Goal: Task Accomplishment & Management: Manage account settings

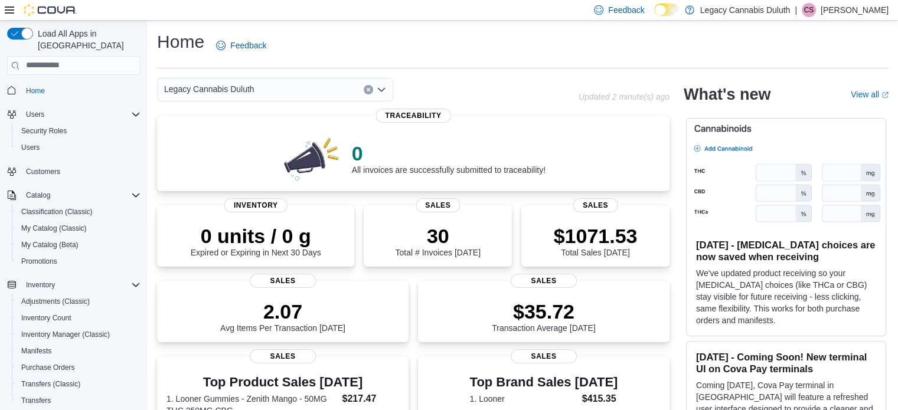
click at [531, 51] on div "Home Feedback" at bounding box center [522, 45] width 731 height 31
click at [153, 196] on div "Home Feedback Legacy Cannabis Duluth Updated 2 minute(s) ago 0 All invoices are…" at bounding box center [523, 409] width 750 height 776
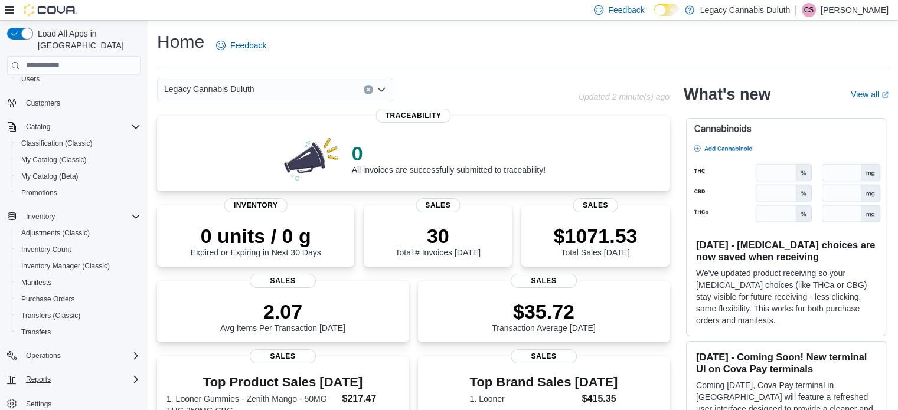
click at [80, 372] on div "Reports" at bounding box center [80, 379] width 119 height 14
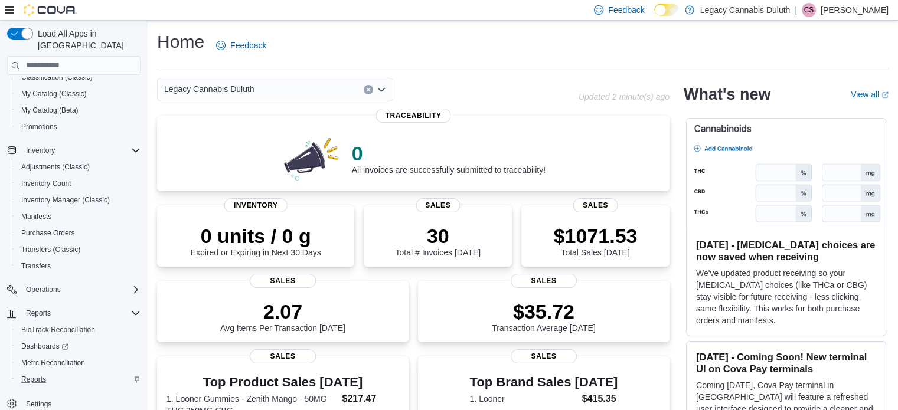
click at [52, 372] on div "Reports" at bounding box center [79, 379] width 124 height 14
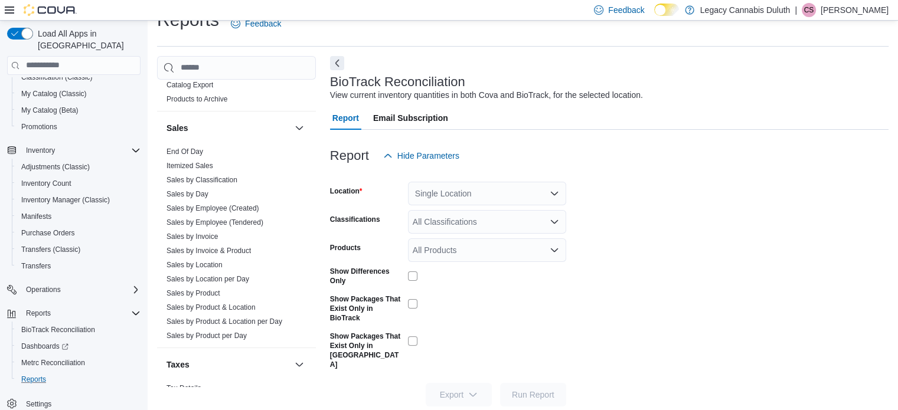
scroll to position [792, 0]
click at [238, 222] on link "Sales by Employee (Tendered)" at bounding box center [214, 221] width 97 height 8
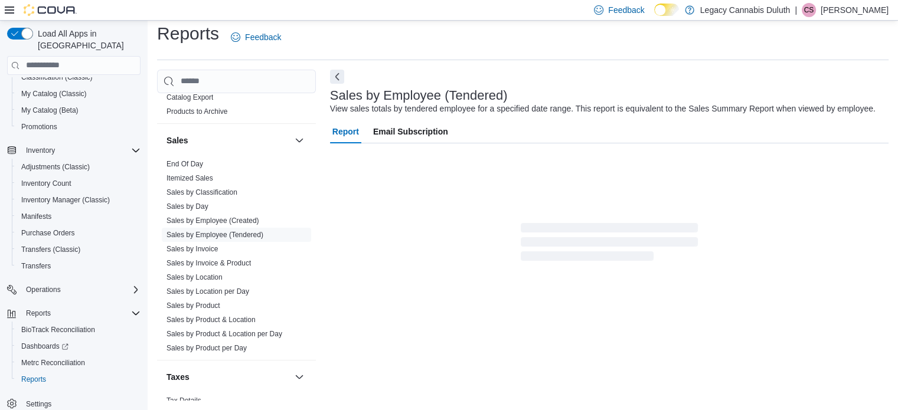
scroll to position [27, 0]
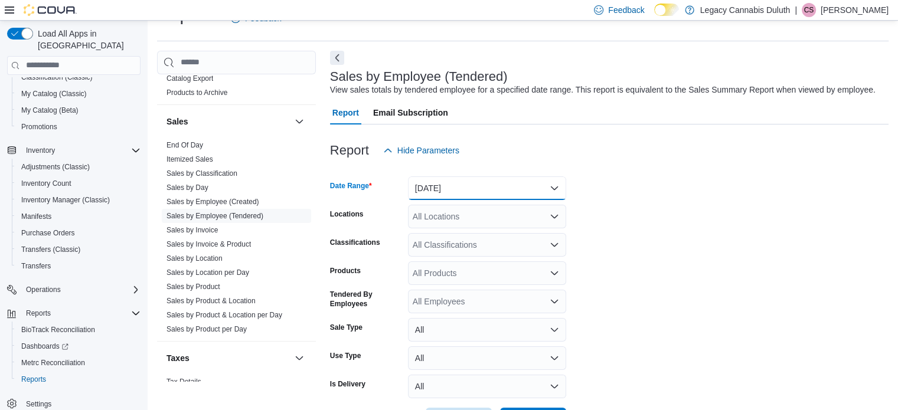
click at [492, 192] on button "Yesterday" at bounding box center [487, 189] width 158 height 24
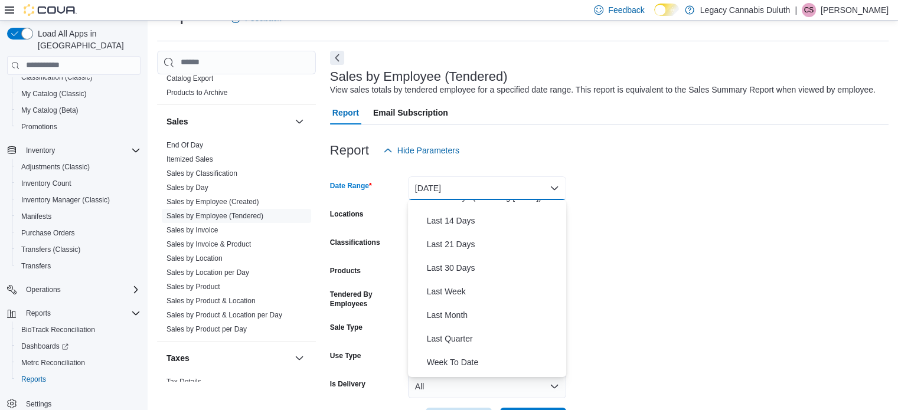
scroll to position [106, 0]
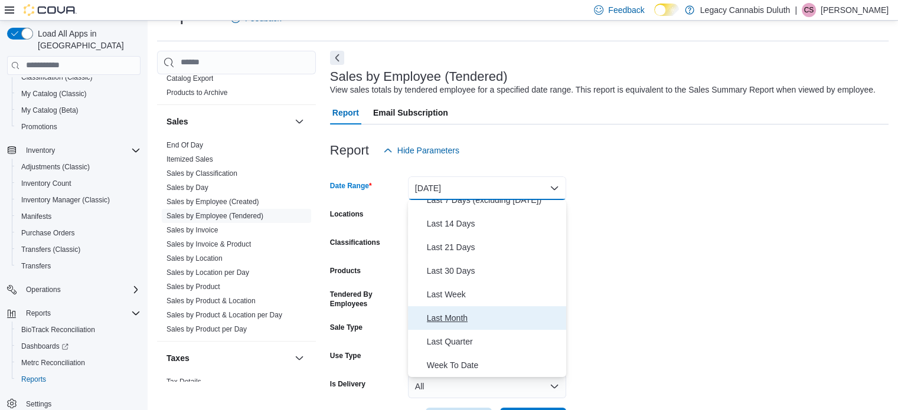
click at [474, 319] on span "Last Month" at bounding box center [494, 318] width 135 height 14
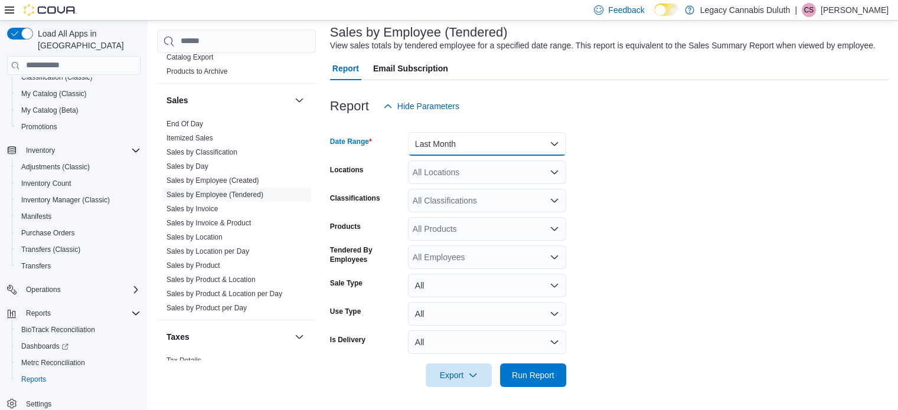
scroll to position [71, 0]
click at [562, 374] on button "Run Report" at bounding box center [533, 376] width 66 height 24
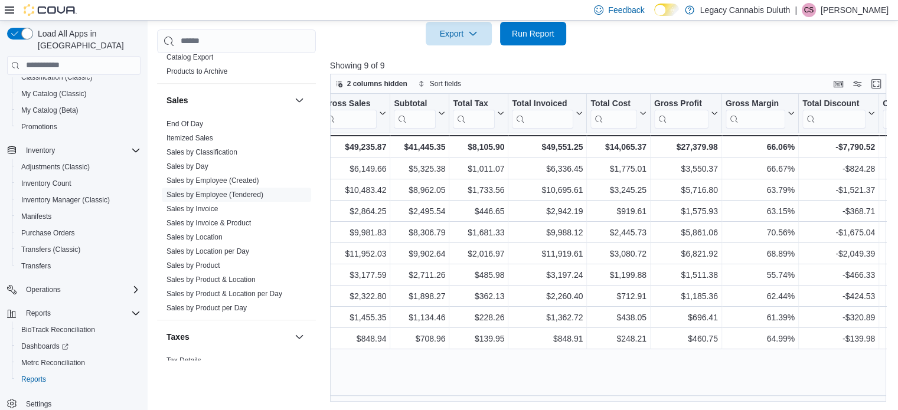
scroll to position [0, 692]
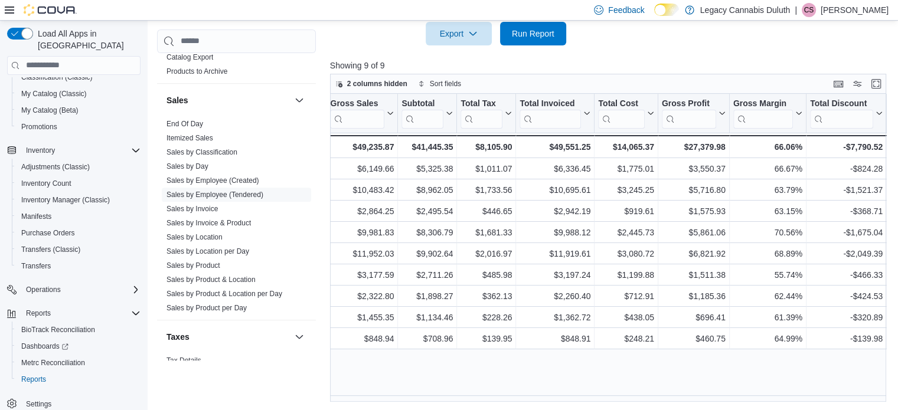
drag, startPoint x: 479, startPoint y: 197, endPoint x: 602, endPoint y: 57, distance: 185.3
click at [602, 57] on div at bounding box center [611, 52] width 562 height 14
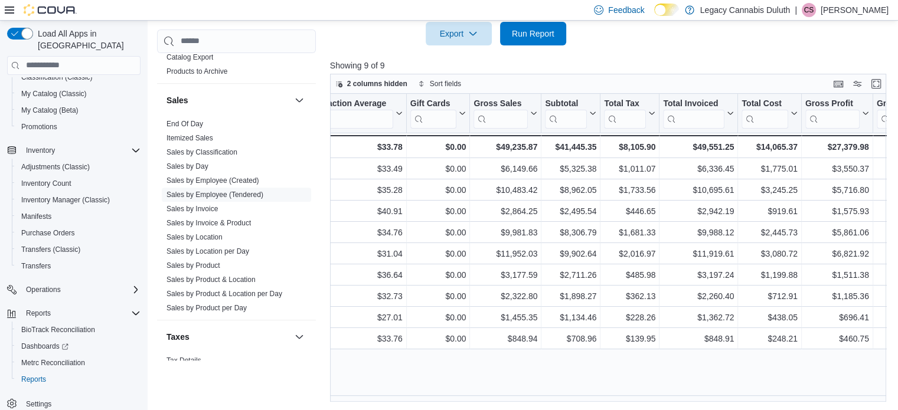
scroll to position [0, 550]
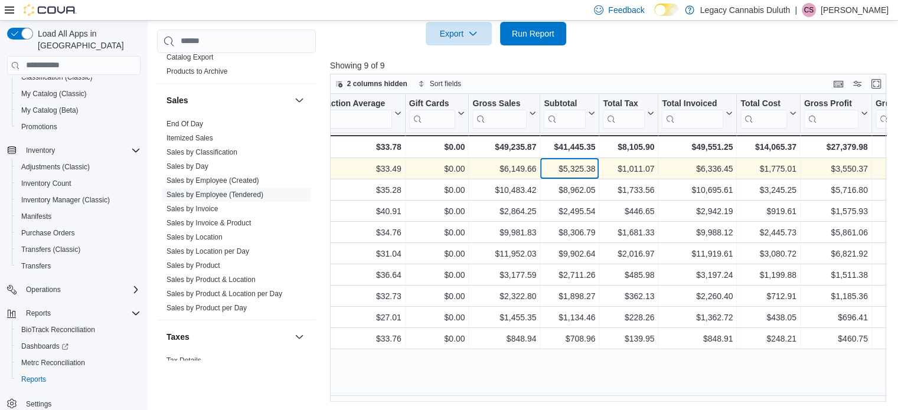
click at [577, 165] on div "$5,325.38" at bounding box center [569, 169] width 51 height 14
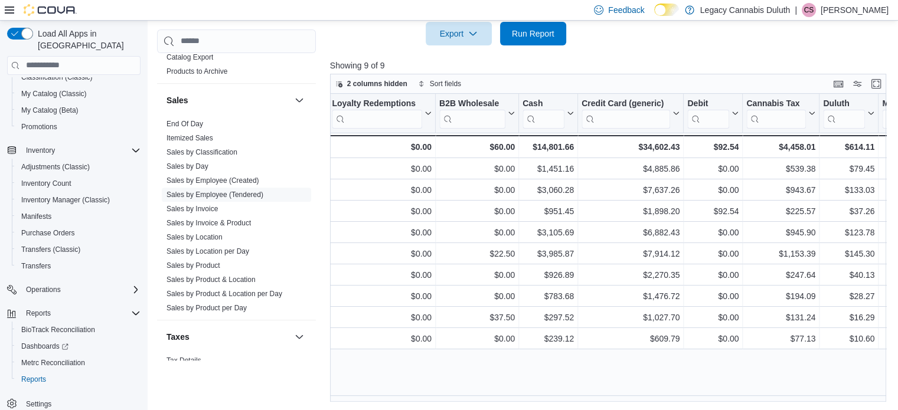
scroll to position [0, 1314]
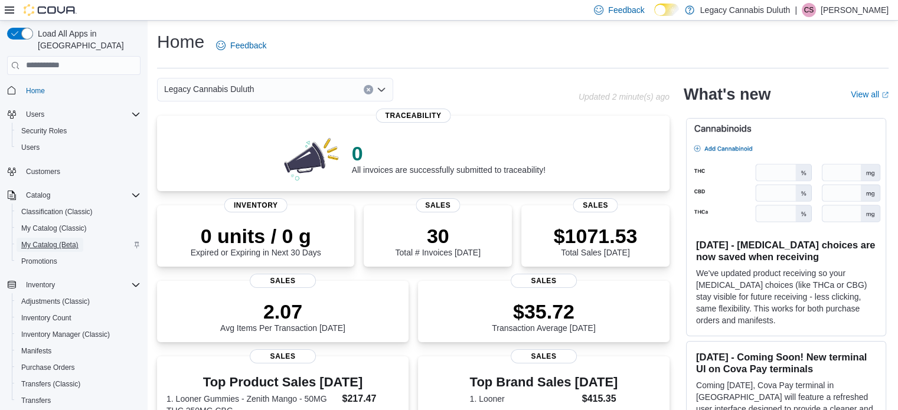
click at [80, 238] on link "My Catalog (Beta)" at bounding box center [50, 245] width 67 height 14
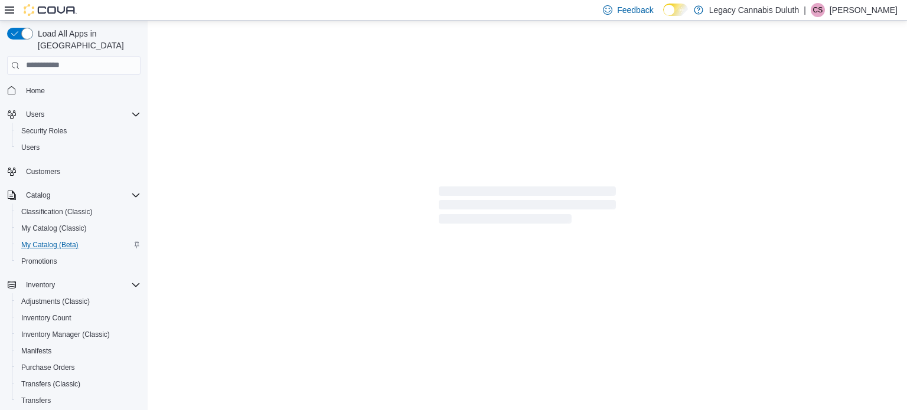
select select "**********"
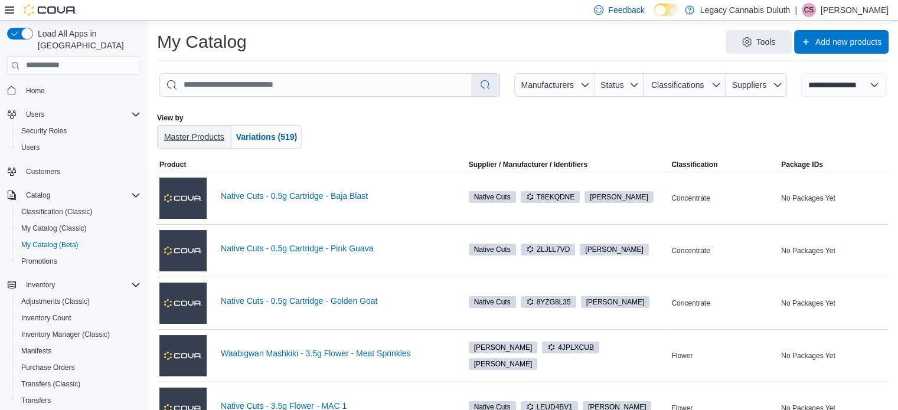
click at [205, 129] on span "Master Products" at bounding box center [194, 137] width 65 height 24
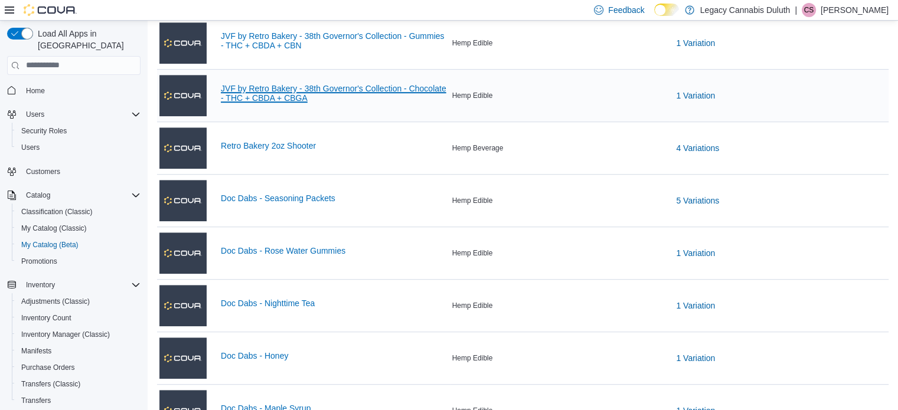
scroll to position [682, 0]
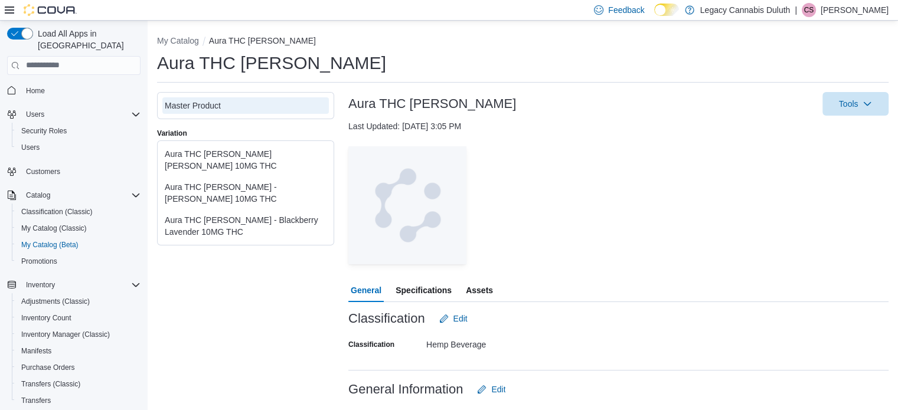
click at [252, 150] on div "Aura THC Seltzer - Lemon Basil 10MG THC" at bounding box center [246, 160] width 162 height 24
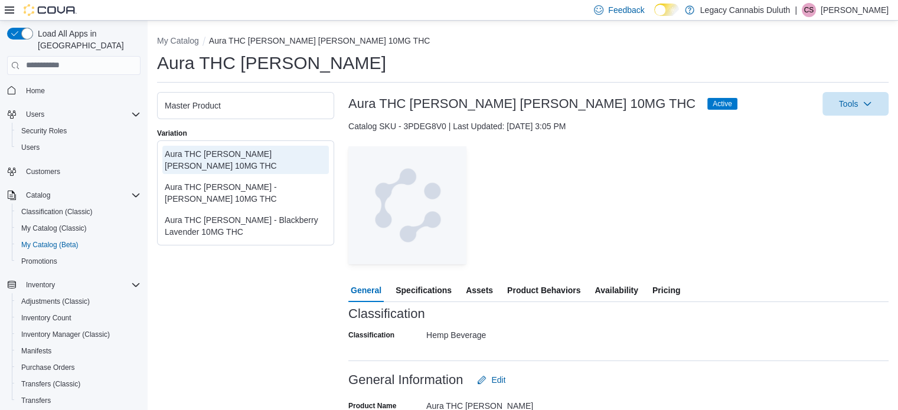
click at [676, 290] on span "Pricing" at bounding box center [666, 291] width 28 height 24
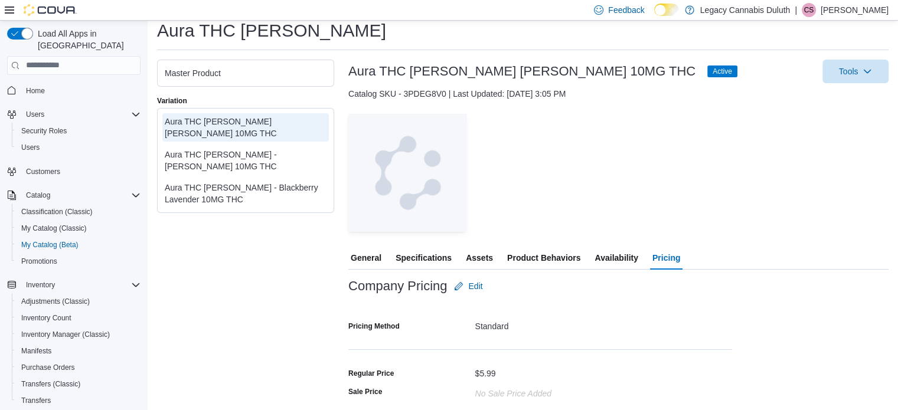
scroll to position [115, 0]
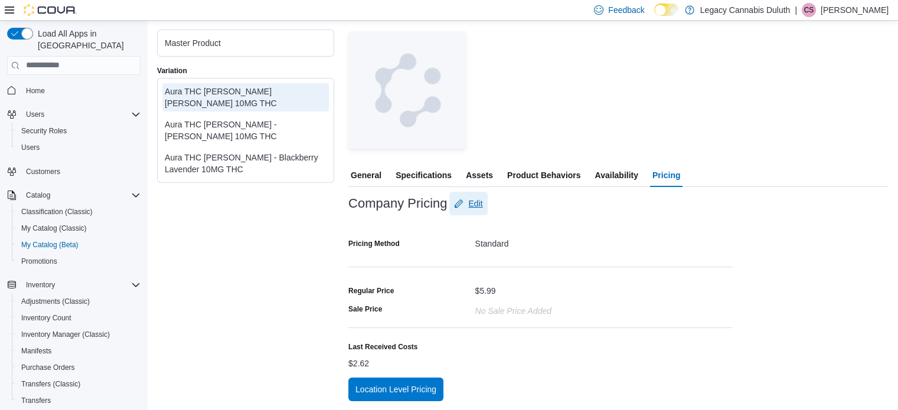
click at [471, 207] on span "Edit" at bounding box center [475, 204] width 14 height 12
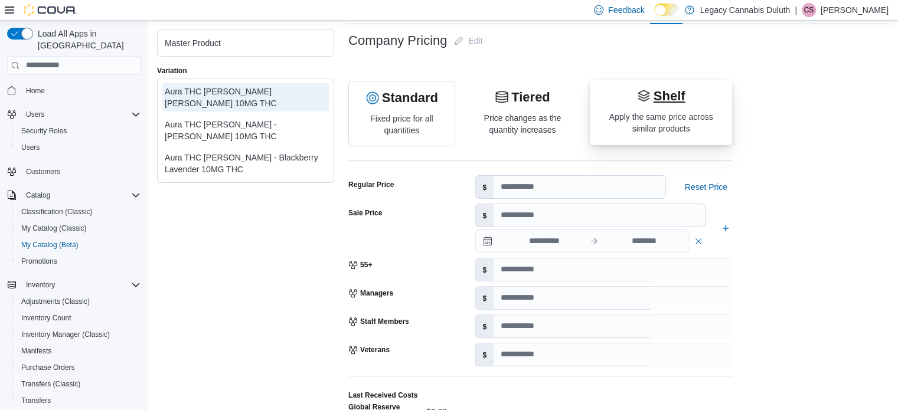
scroll to position [313, 0]
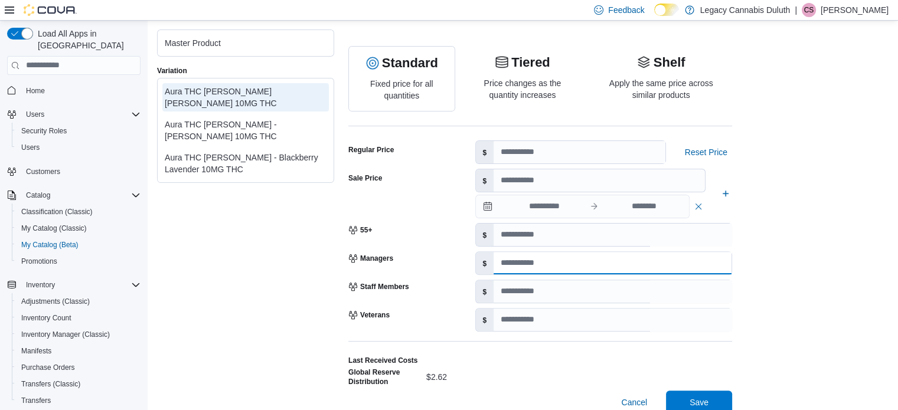
click at [521, 260] on input "number" at bounding box center [612, 263] width 238 height 22
type input "****"
type input "*"
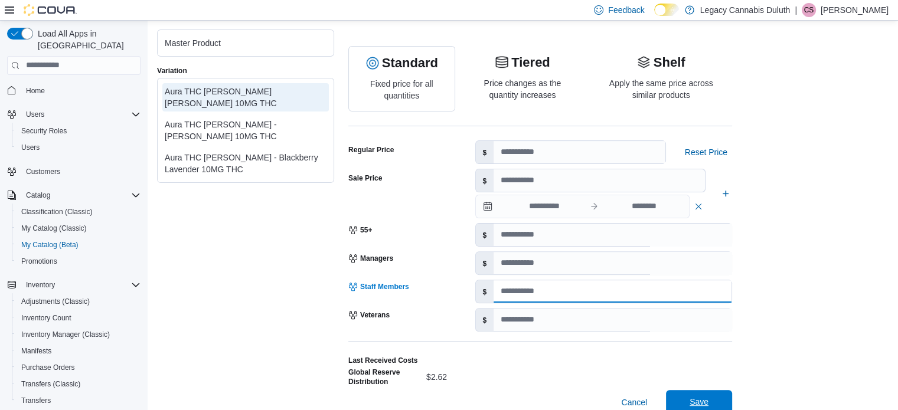
type input "****"
click at [698, 399] on span "Save" at bounding box center [698, 402] width 19 height 12
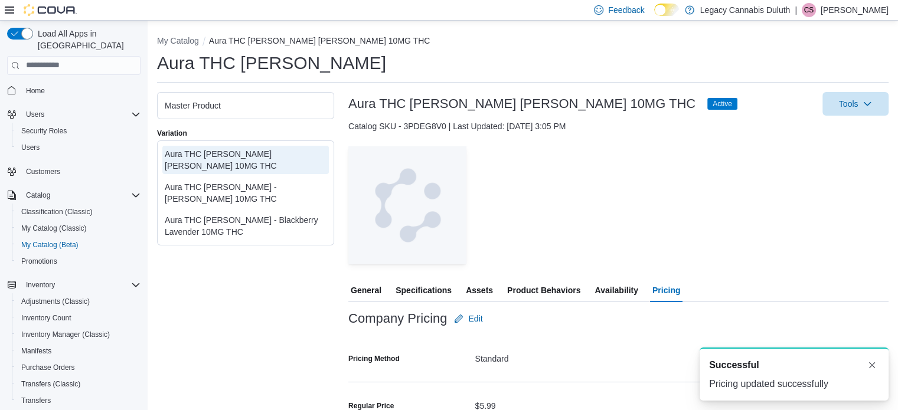
scroll to position [0, 0]
click at [756, 253] on div "— Click to open this image in fullscreen mode" at bounding box center [618, 205] width 540 height 118
click at [270, 181] on div "Aura THC Seltzer - Ginger Peach 10MG THC" at bounding box center [246, 193] width 162 height 24
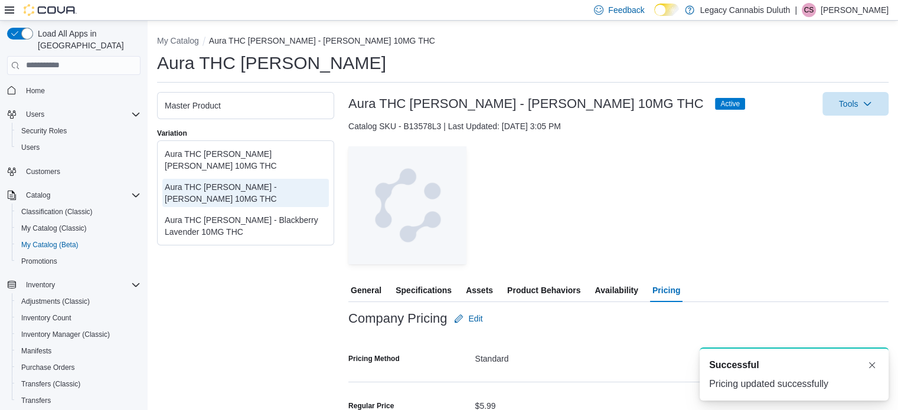
scroll to position [124, 0]
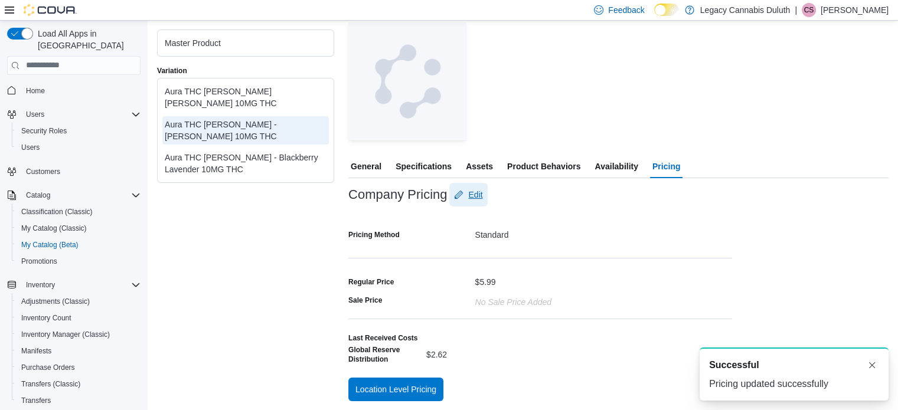
click at [462, 197] on icon "button" at bounding box center [458, 194] width 9 height 9
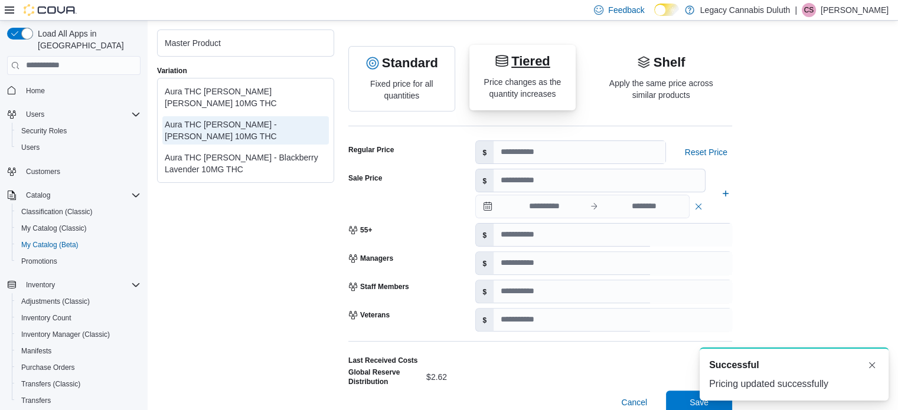
scroll to position [349, 0]
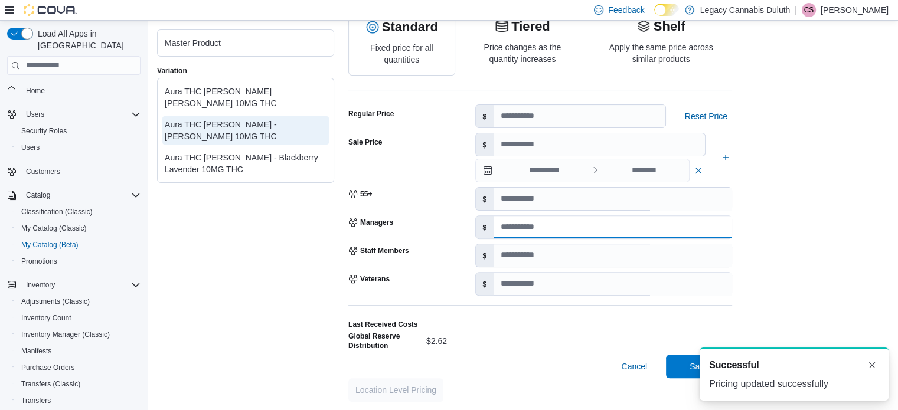
click at [519, 219] on input "number" at bounding box center [612, 227] width 238 height 22
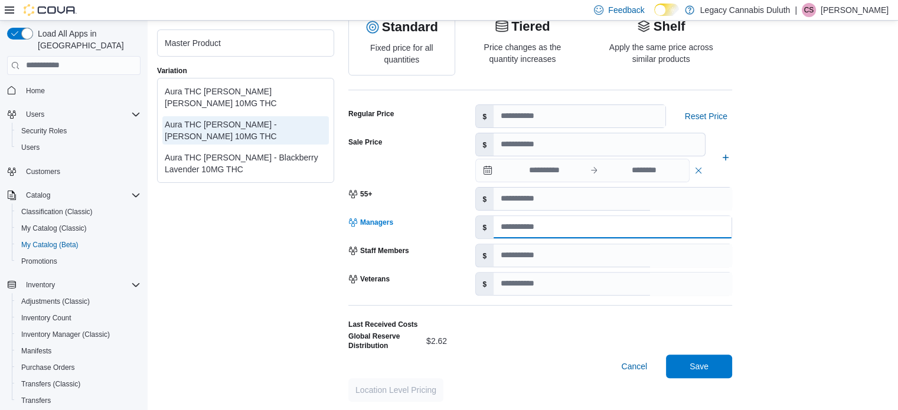
type input "****"
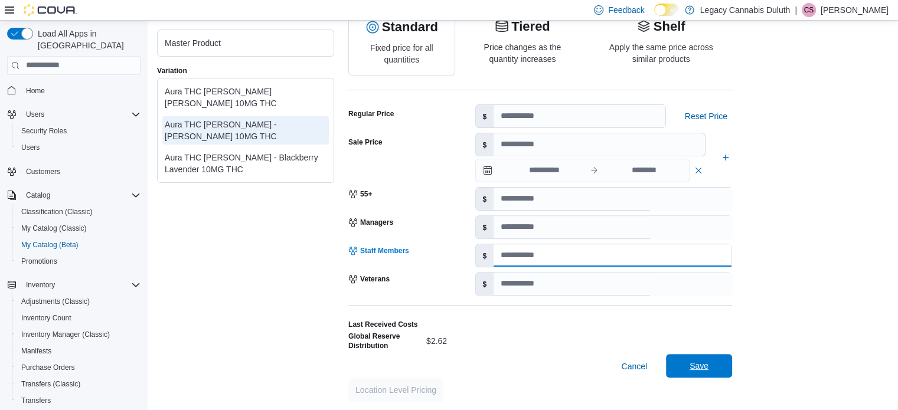
type input "****"
click at [698, 370] on span "Save" at bounding box center [698, 366] width 19 height 12
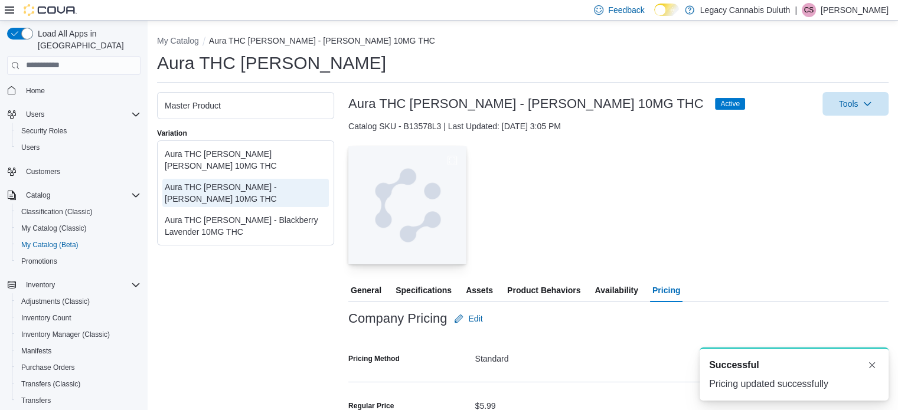
scroll to position [0, 0]
click at [287, 214] on div "Aura THC Seltzer - Blackberry Lavender 10MG THC" at bounding box center [246, 226] width 162 height 24
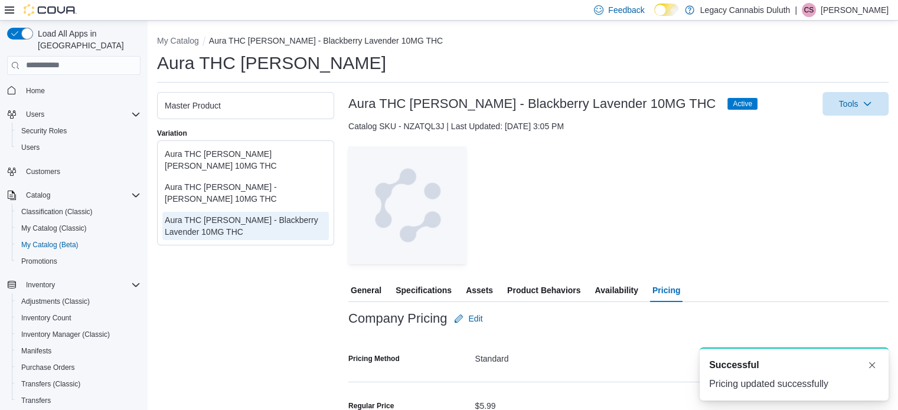
scroll to position [124, 0]
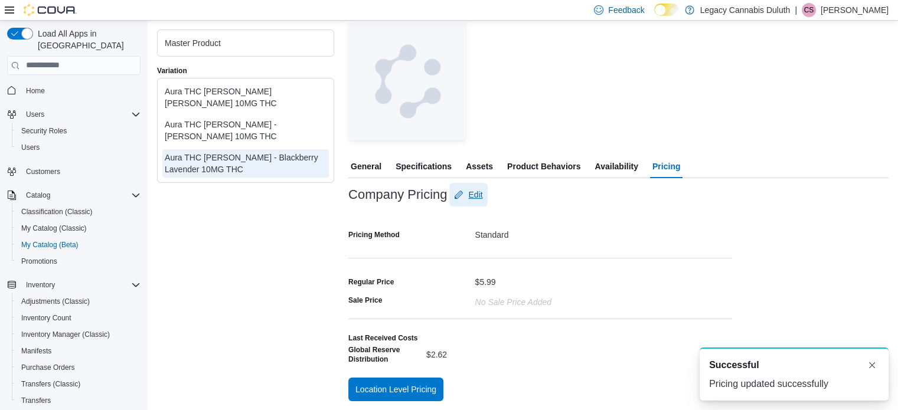
click at [470, 192] on span "Edit" at bounding box center [475, 195] width 14 height 12
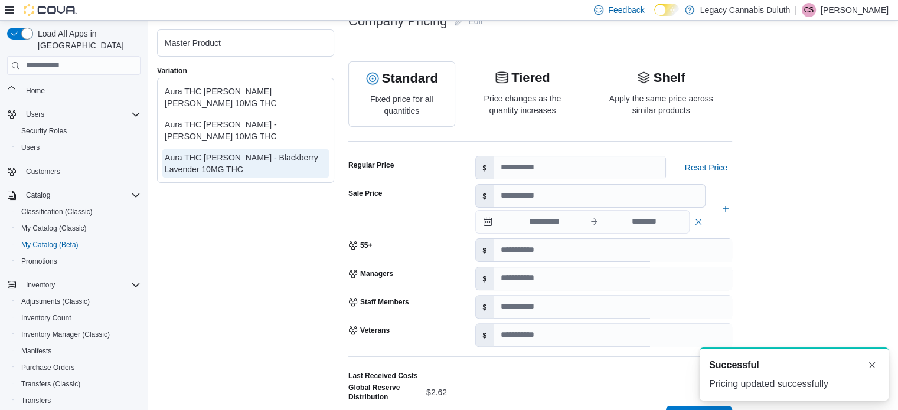
scroll to position [349, 0]
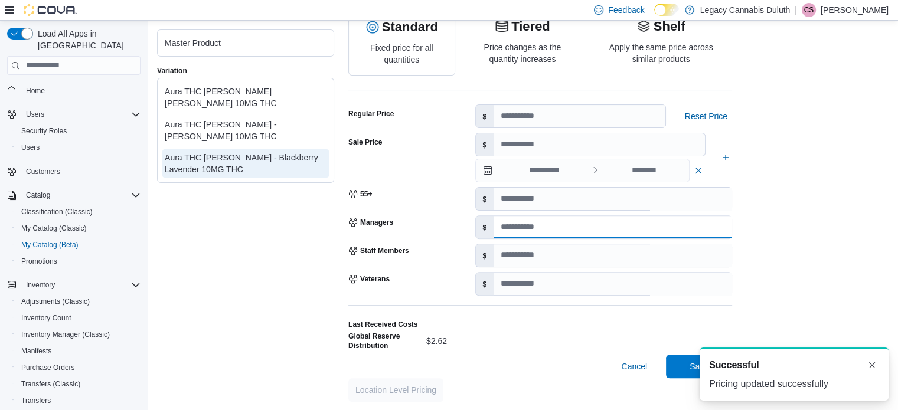
click at [536, 231] on input "number" at bounding box center [612, 227] width 238 height 22
type input "****"
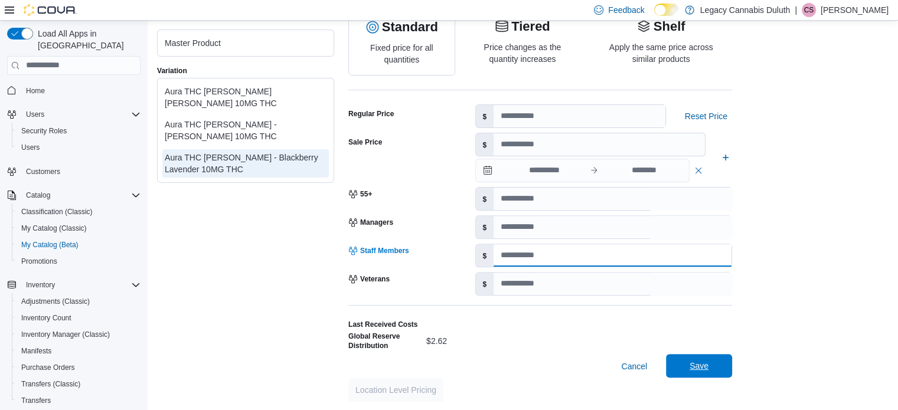
type input "****"
click at [701, 368] on span "Save" at bounding box center [698, 366] width 19 height 12
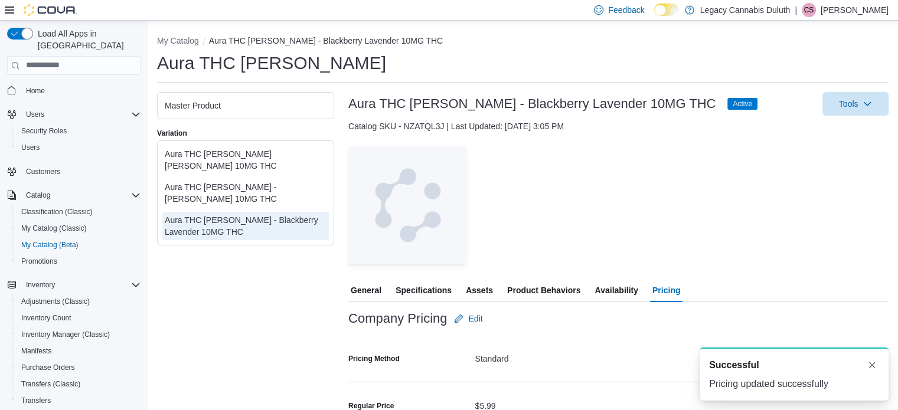
scroll to position [0, 0]
click at [554, 210] on div "— Click to open this image in fullscreen mode" at bounding box center [618, 205] width 540 height 118
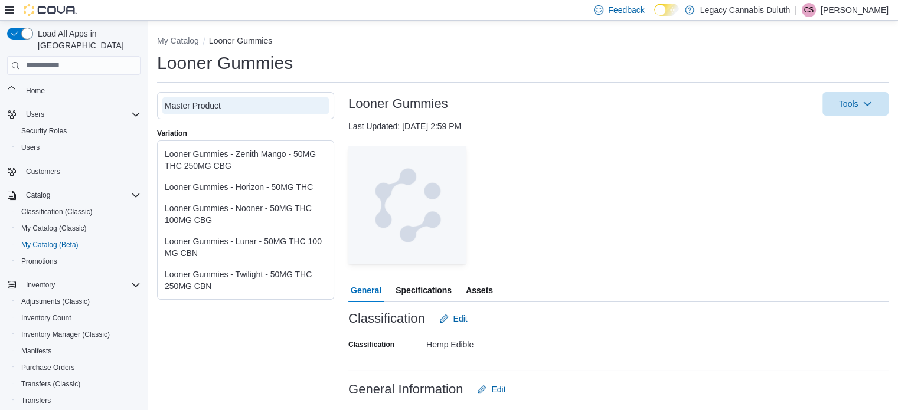
click at [227, 151] on div "Looner Gummies - Zenith Mango - 50MG THC 250MG CBG" at bounding box center [246, 160] width 162 height 24
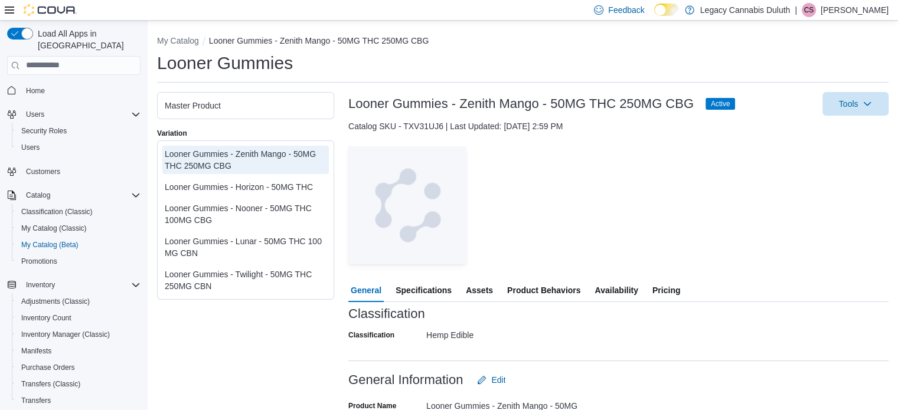
click at [681, 293] on button "Pricing" at bounding box center [666, 291] width 32 height 24
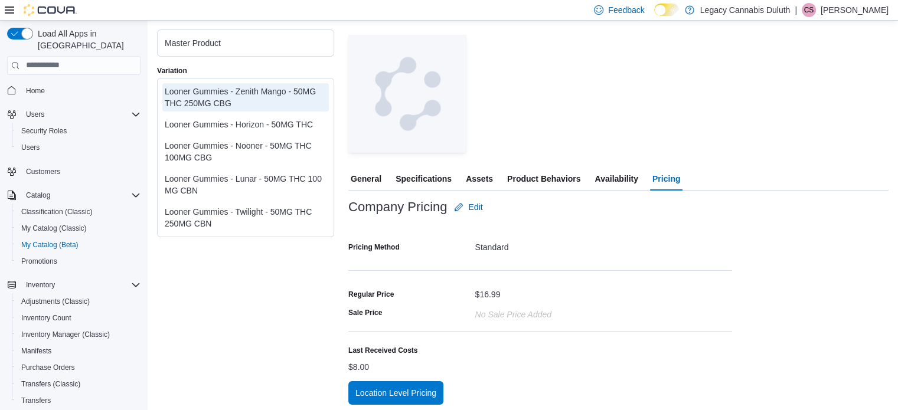
scroll to position [115, 0]
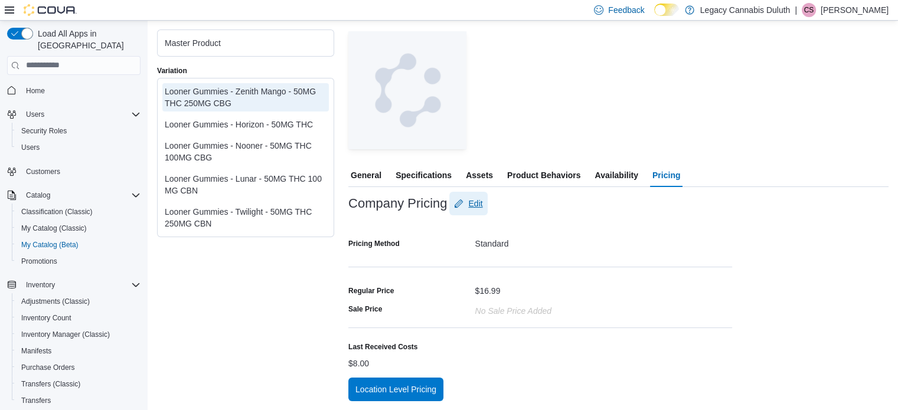
click at [476, 204] on span "Edit" at bounding box center [475, 204] width 14 height 12
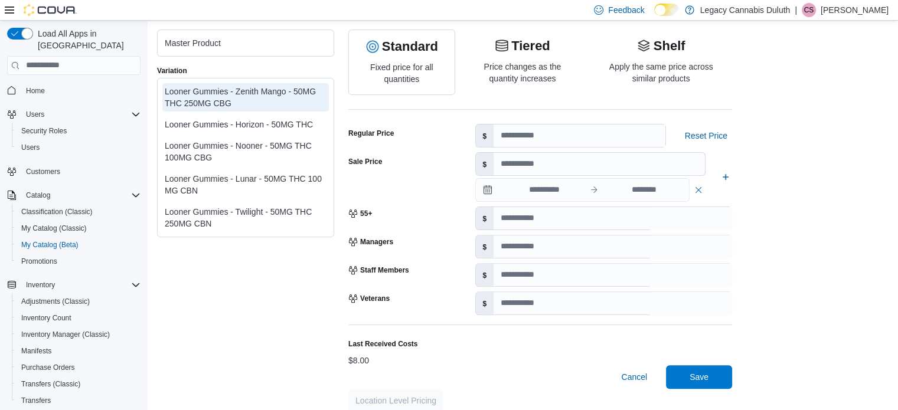
scroll to position [330, 0]
click at [525, 247] on input "number" at bounding box center [612, 246] width 238 height 22
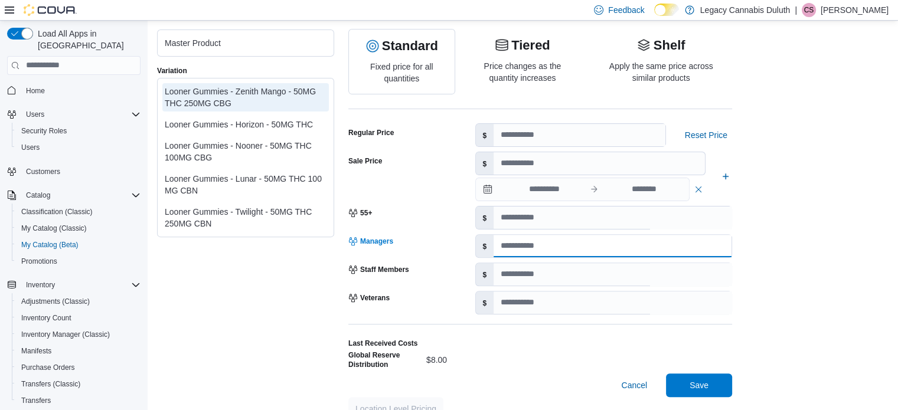
type input "*"
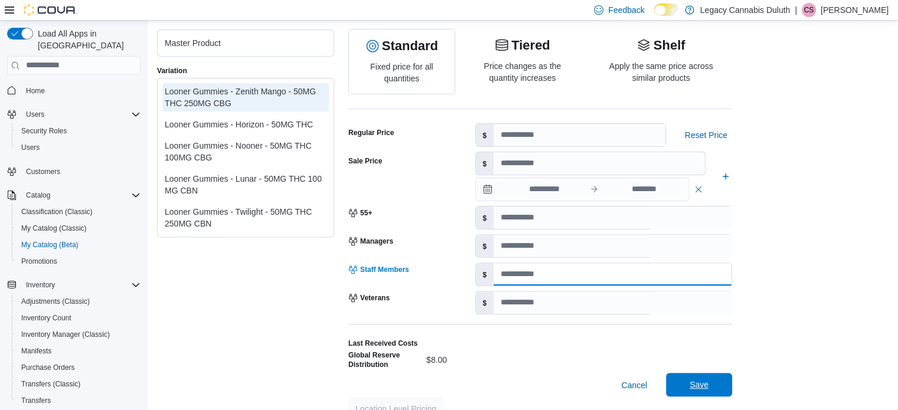
type input "*"
click at [724, 388] on span "Save" at bounding box center [699, 385] width 52 height 24
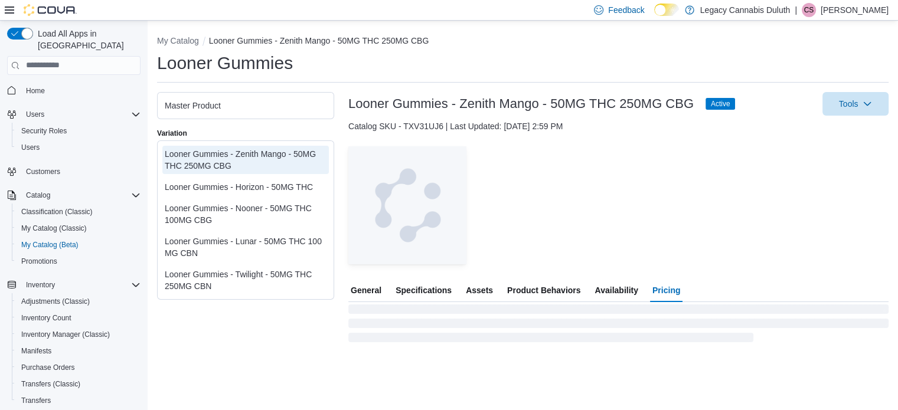
scroll to position [0, 0]
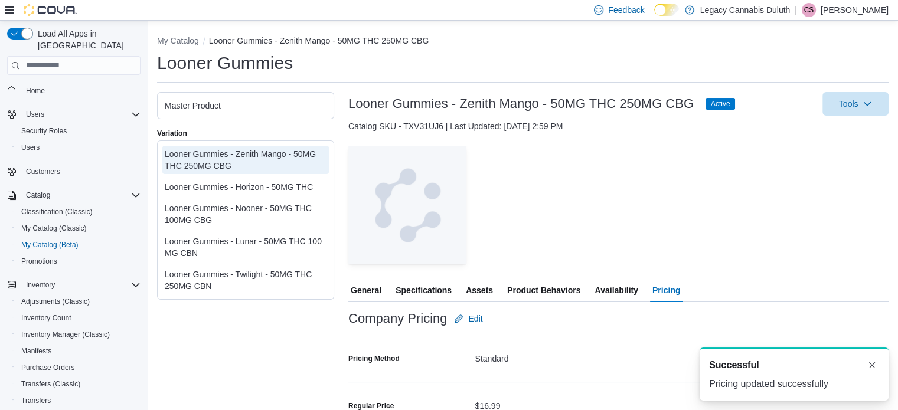
click at [250, 189] on div "Looner Gummies - Horizon - 50MG THC" at bounding box center [246, 187] width 162 height 12
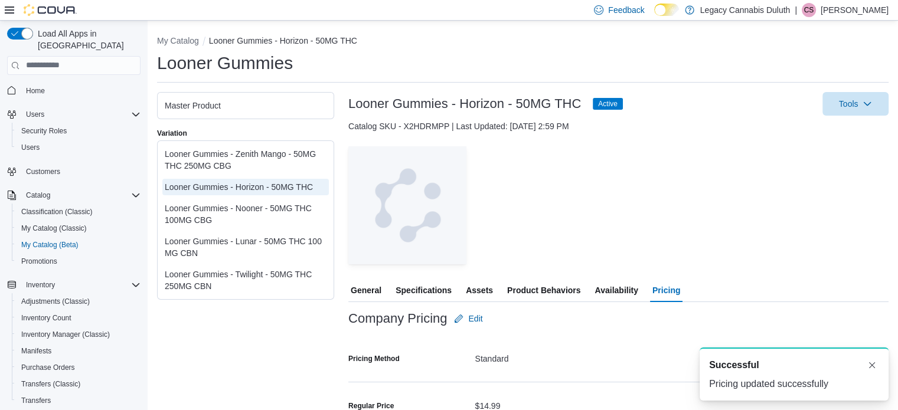
scroll to position [124, 0]
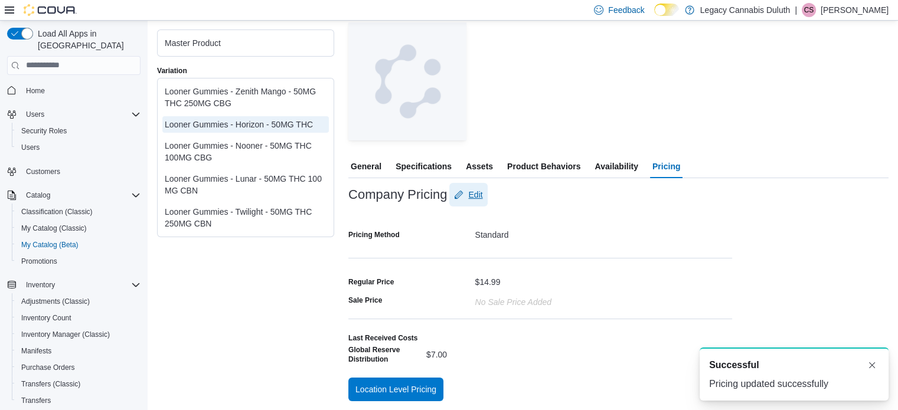
click at [478, 197] on span "Edit" at bounding box center [475, 195] width 14 height 12
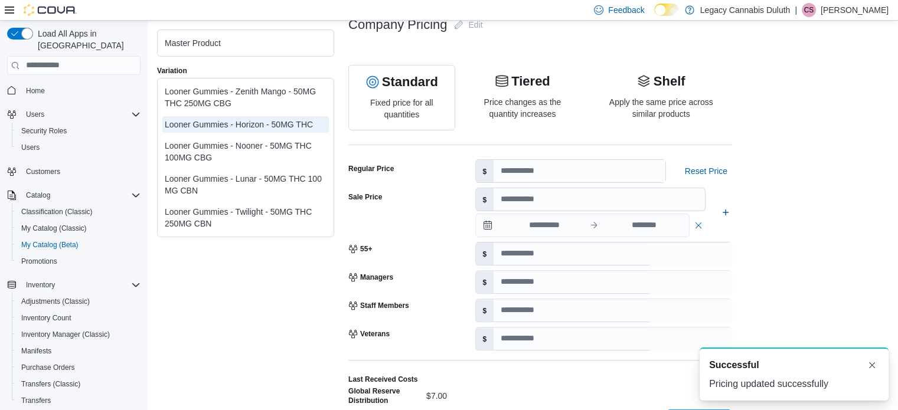
scroll to position [349, 0]
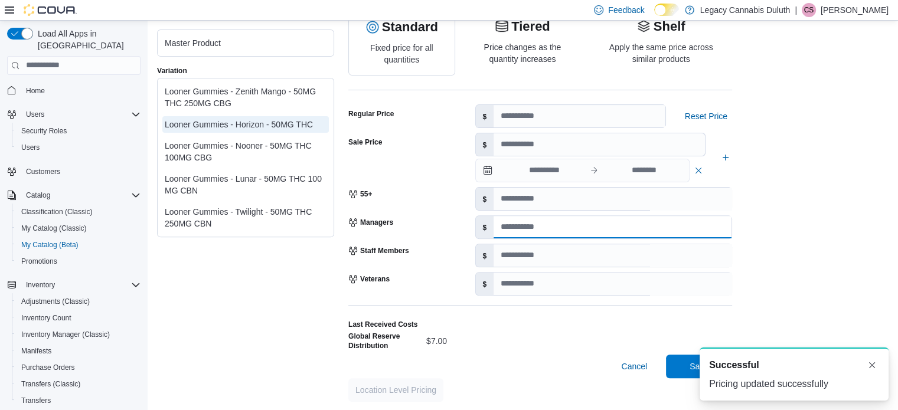
click at [512, 224] on input "number" at bounding box center [612, 227] width 238 height 22
type input "*"
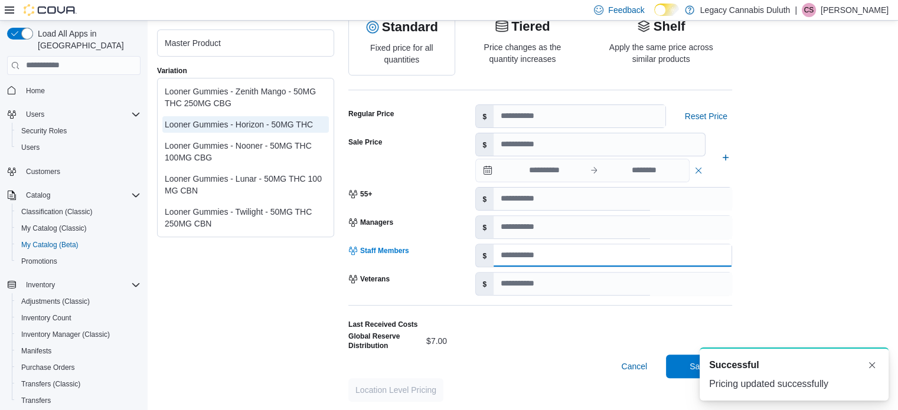
type input "*"
click at [689, 369] on div "A new notification appears Successful Pricing updated successfully" at bounding box center [780, 374] width 236 height 72
click at [878, 359] on button "Dismiss toast" at bounding box center [872, 365] width 14 height 14
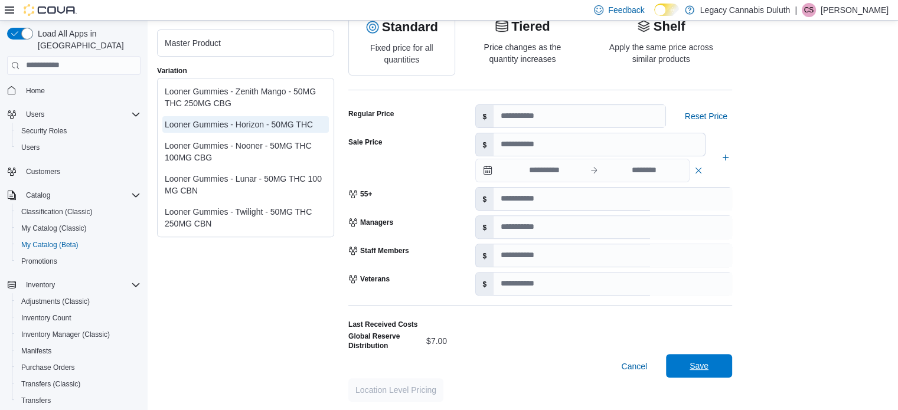
click at [711, 371] on span "Save" at bounding box center [699, 366] width 52 height 24
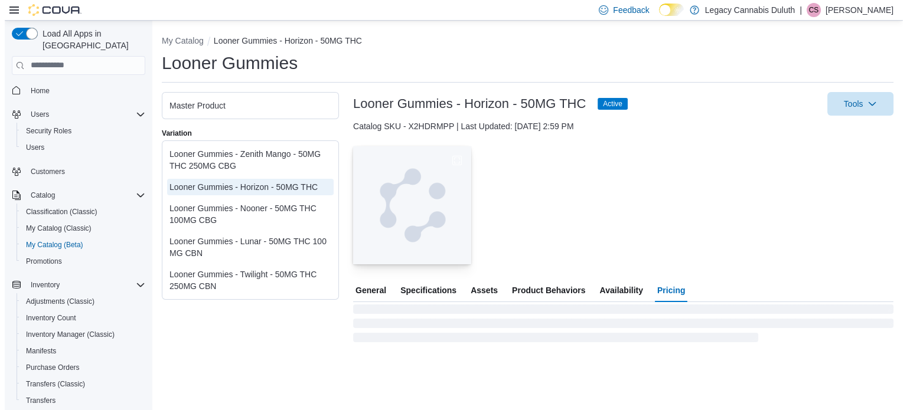
scroll to position [0, 0]
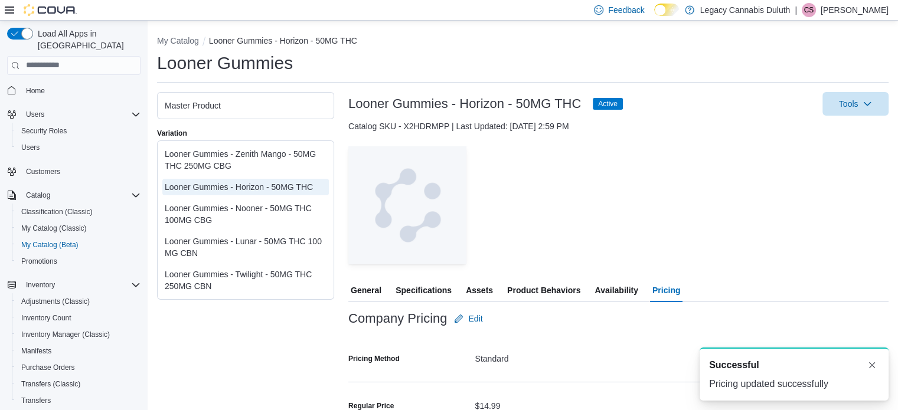
click at [235, 207] on div "Looner Gummies - Nooner - 50MG THC 100MG CBG" at bounding box center [246, 214] width 162 height 24
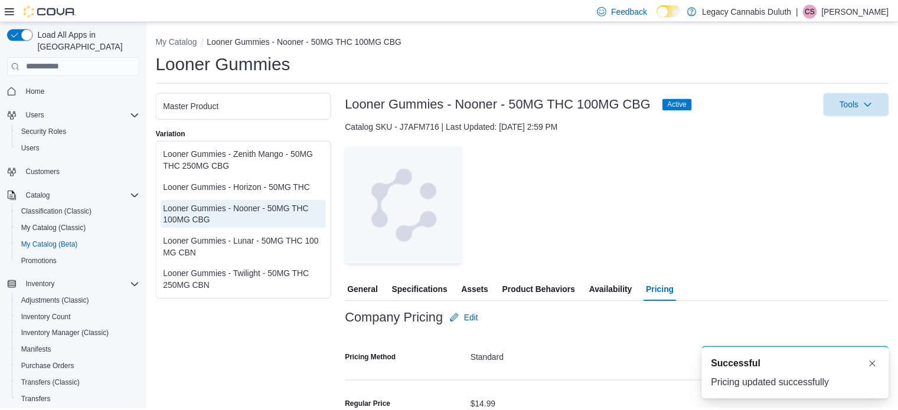
scroll to position [124, 0]
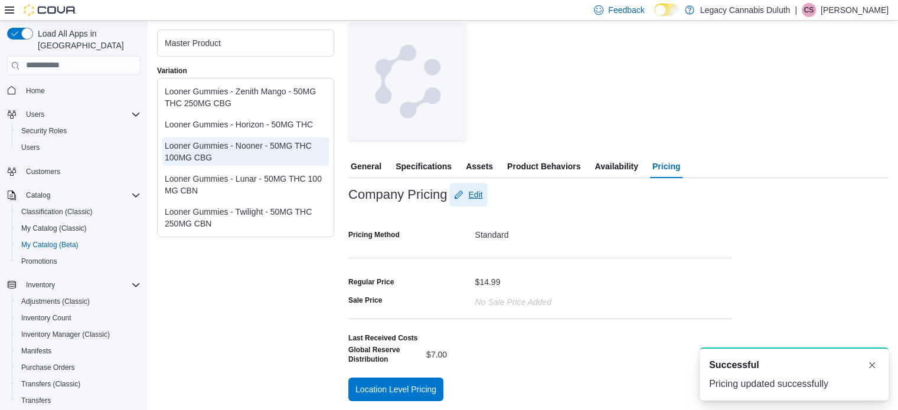
click at [472, 197] on span "Edit" at bounding box center [475, 195] width 14 height 12
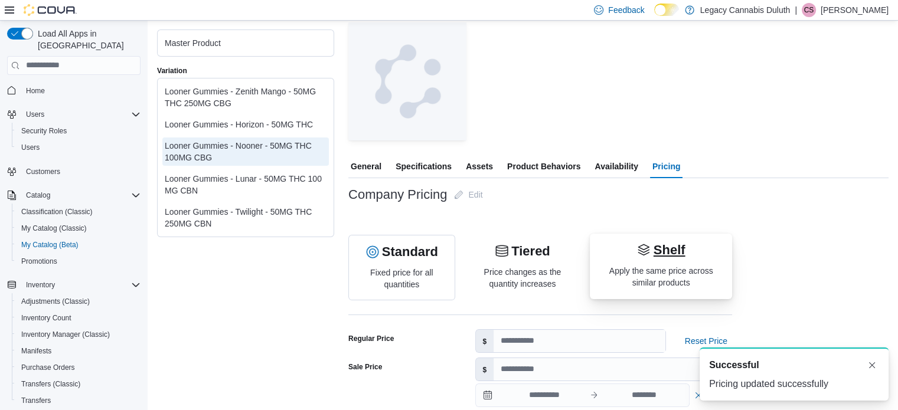
scroll to position [349, 0]
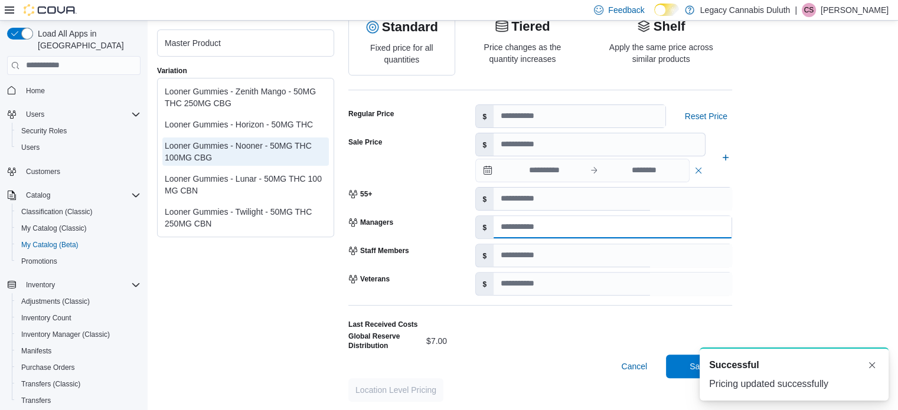
click at [527, 221] on input "number" at bounding box center [612, 227] width 238 height 22
type input "*"
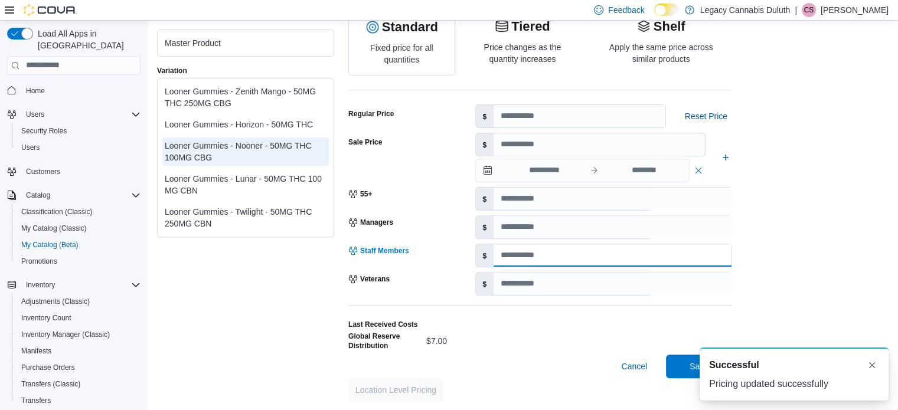
type input "*"
click at [879, 364] on div "A new notification appears Successful Pricing updated successfully" at bounding box center [794, 374] width 189 height 53
click at [867, 367] on button "Dismiss toast" at bounding box center [872, 365] width 14 height 14
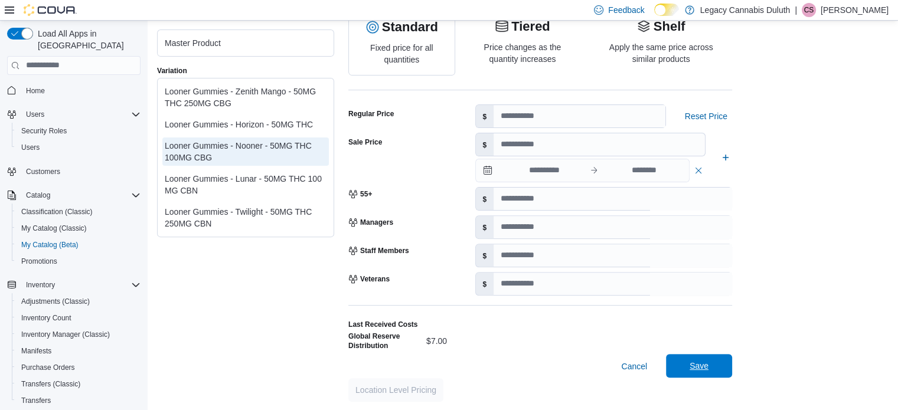
click at [702, 367] on span "Save" at bounding box center [698, 366] width 19 height 12
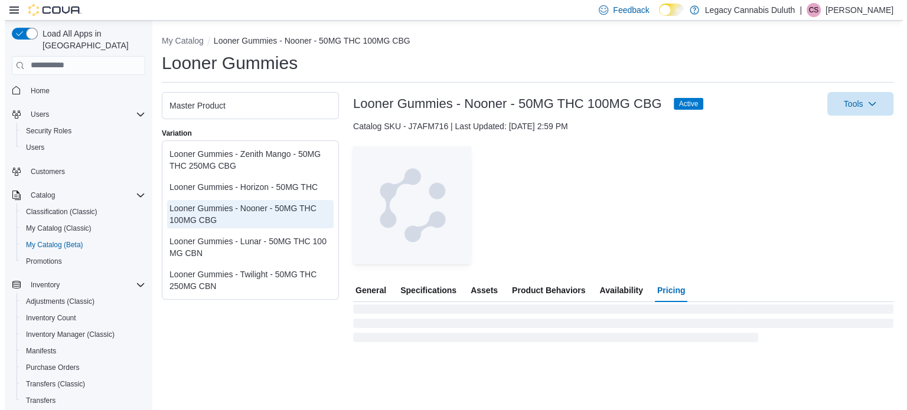
scroll to position [0, 0]
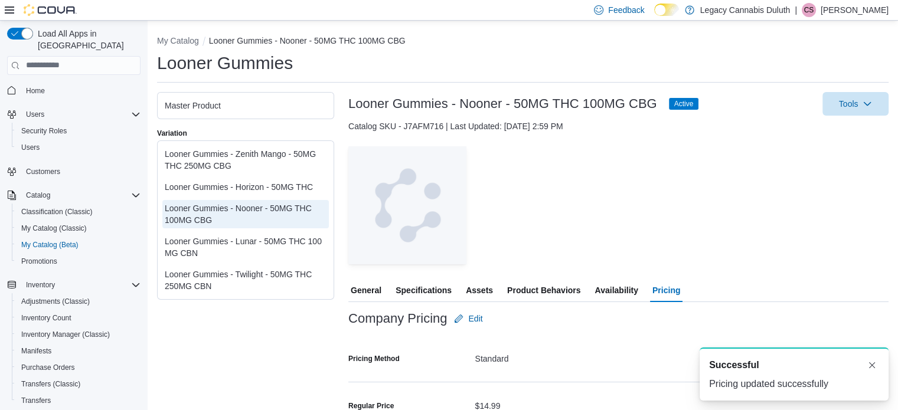
click at [267, 241] on div "Looner Gummies - Lunar - 50MG THC 100 MG CBN" at bounding box center [246, 248] width 162 height 24
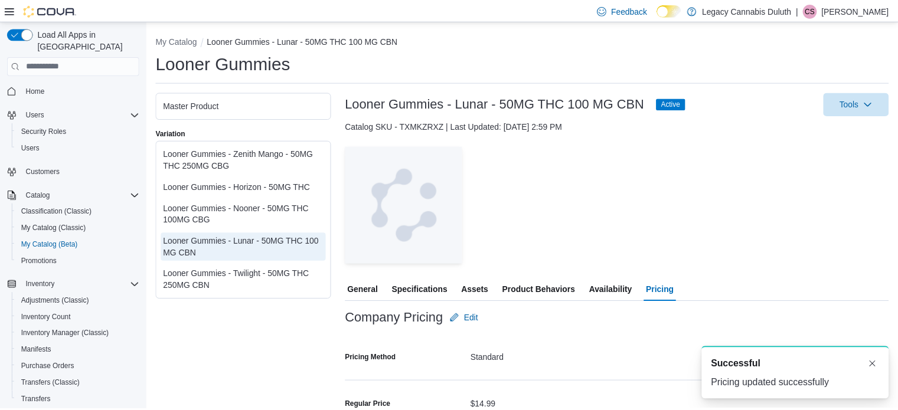
scroll to position [124, 0]
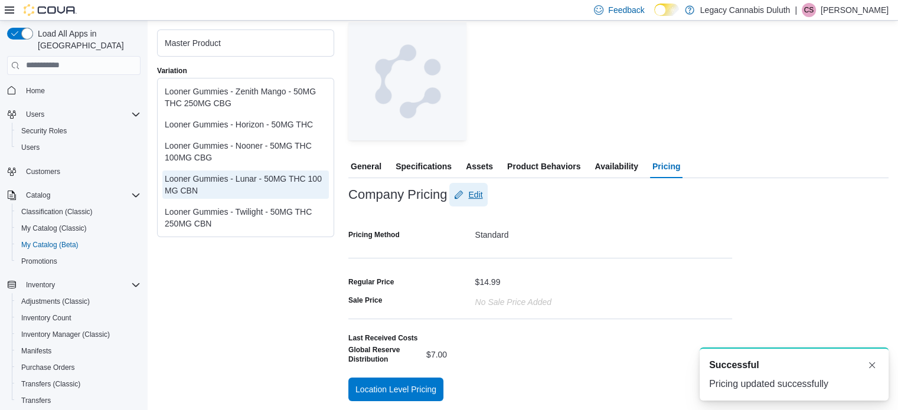
click at [453, 191] on button "Edit" at bounding box center [468, 195] width 38 height 24
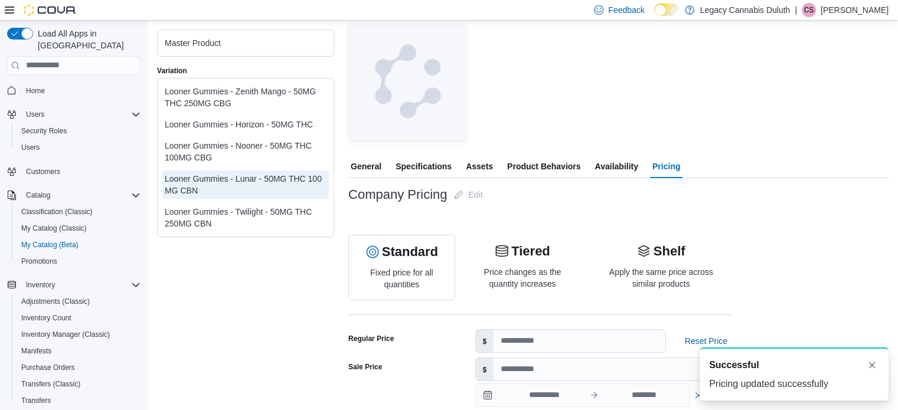
scroll to position [349, 0]
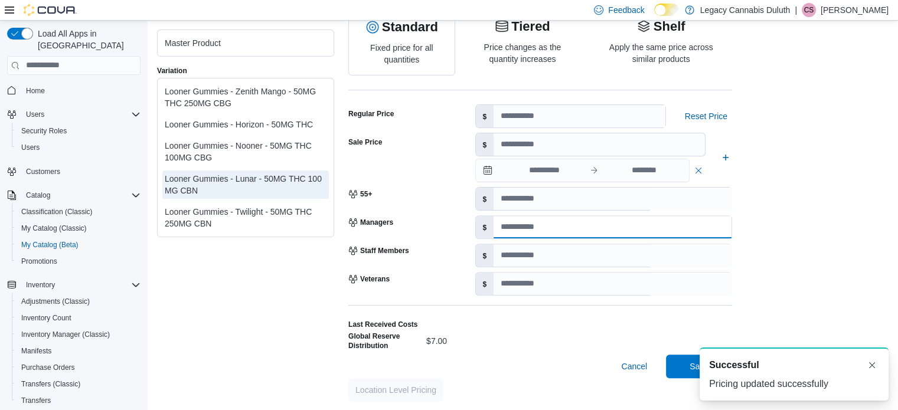
click at [523, 228] on input "number" at bounding box center [612, 227] width 238 height 22
type input "*"
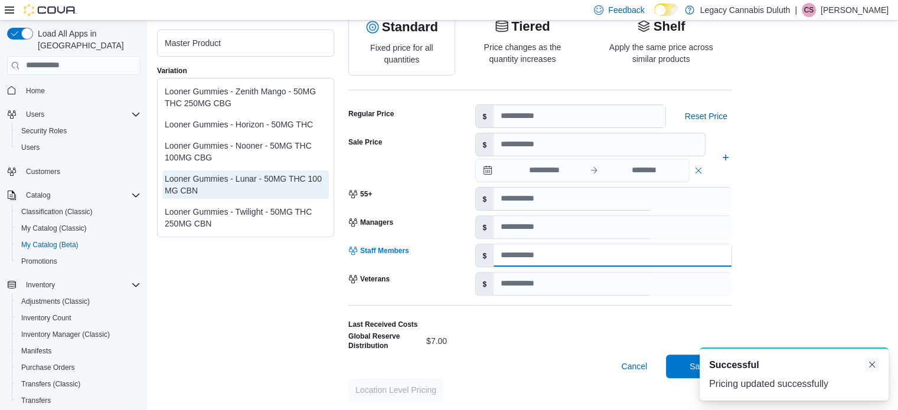
type input "*"
click at [875, 366] on button "Dismiss toast" at bounding box center [872, 365] width 14 height 14
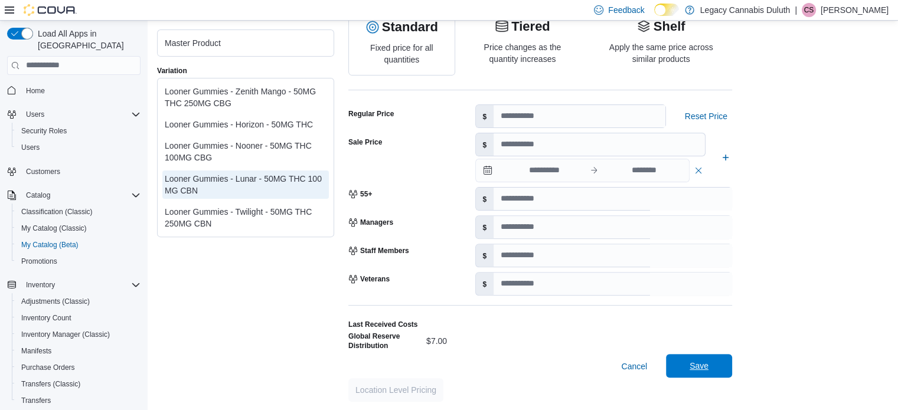
click at [711, 365] on span "Save" at bounding box center [699, 366] width 52 height 24
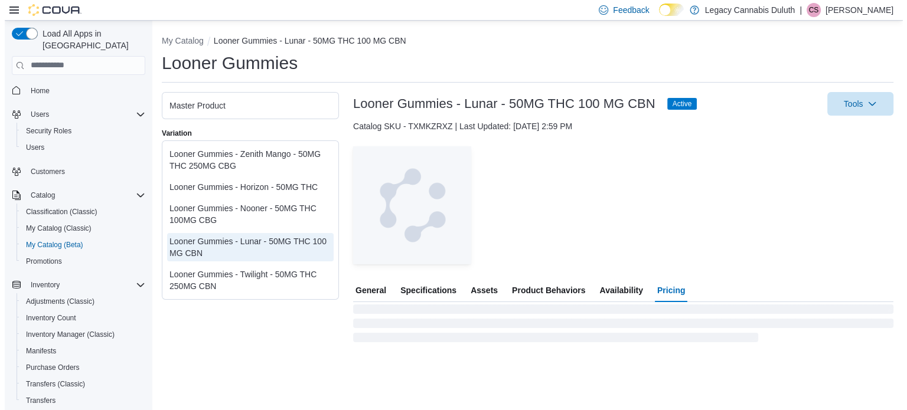
scroll to position [0, 0]
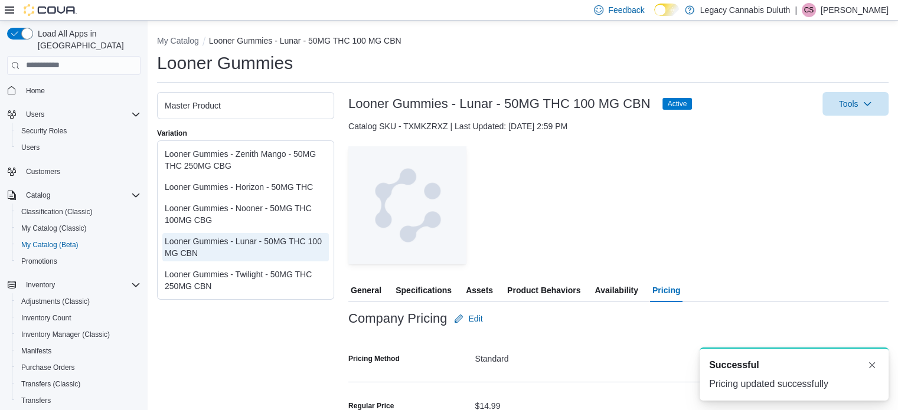
click at [272, 277] on div "Looner Gummies - Twilight - 50MG THC 250MG CBN" at bounding box center [246, 281] width 162 height 24
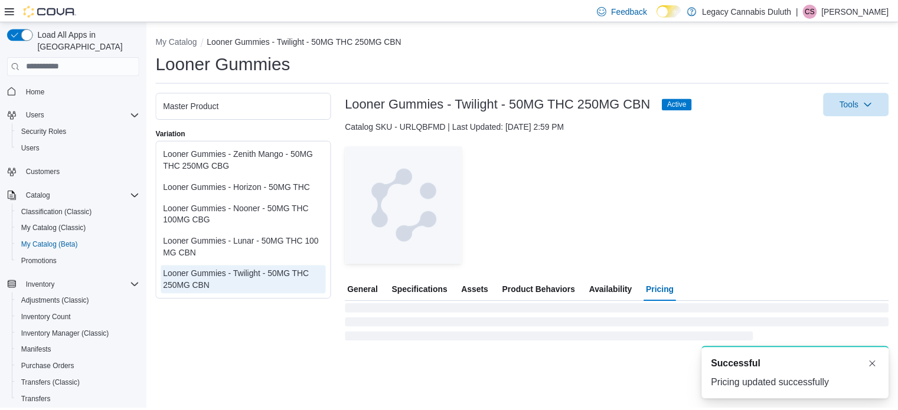
scroll to position [124, 0]
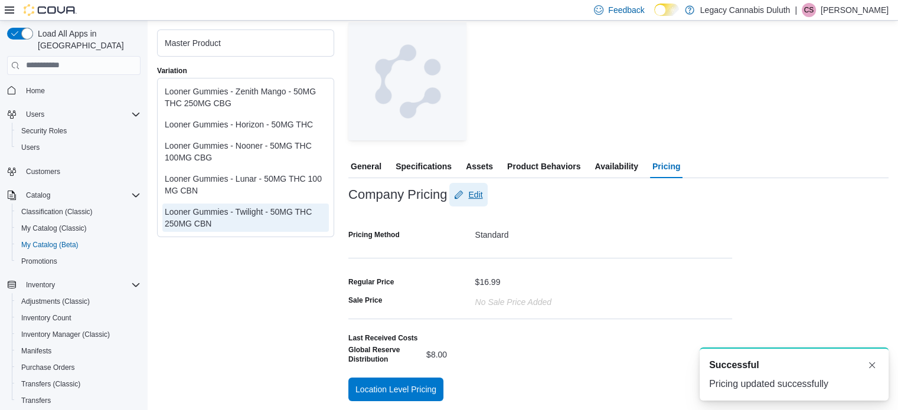
click at [472, 195] on span "Edit" at bounding box center [475, 195] width 14 height 12
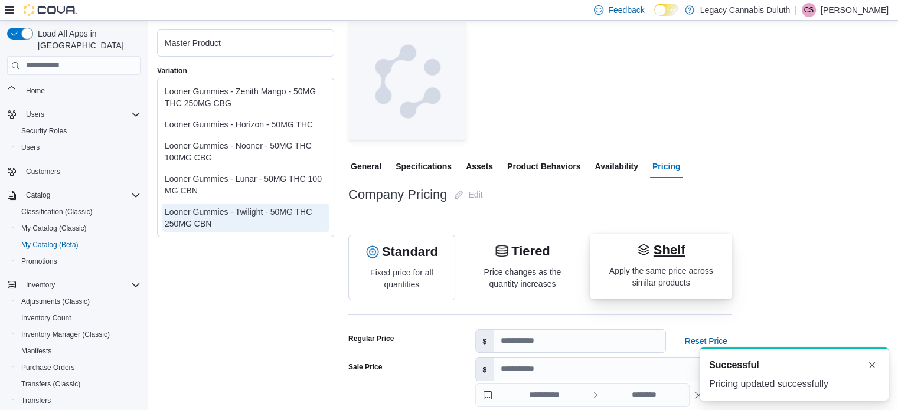
scroll to position [349, 0]
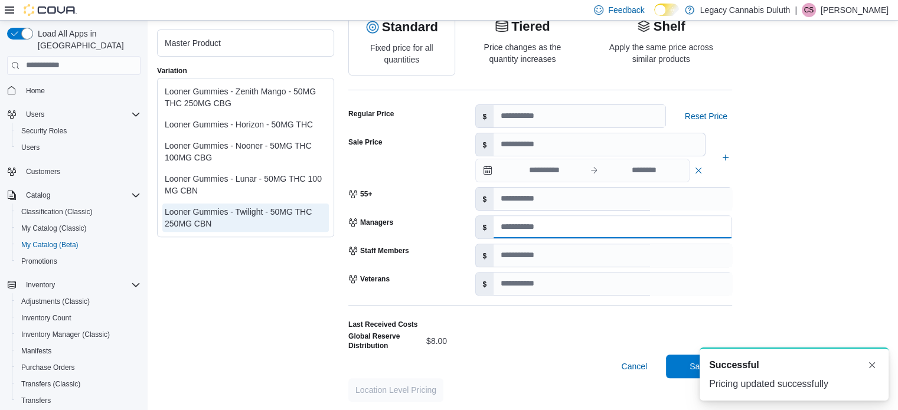
click at [512, 229] on input "number" at bounding box center [612, 227] width 238 height 22
type input "*"
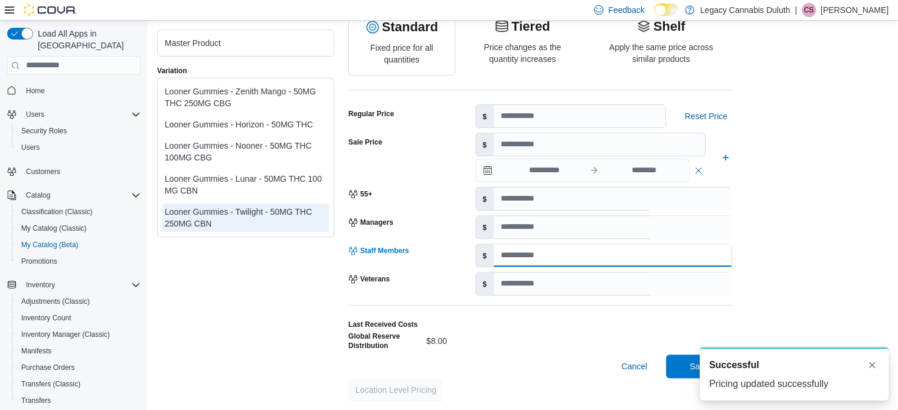
type input "*"
click at [875, 377] on div "A new notification appears Successful Pricing updated successfully" at bounding box center [794, 374] width 189 height 53
click at [872, 367] on button "Dismiss toast" at bounding box center [872, 365] width 14 height 14
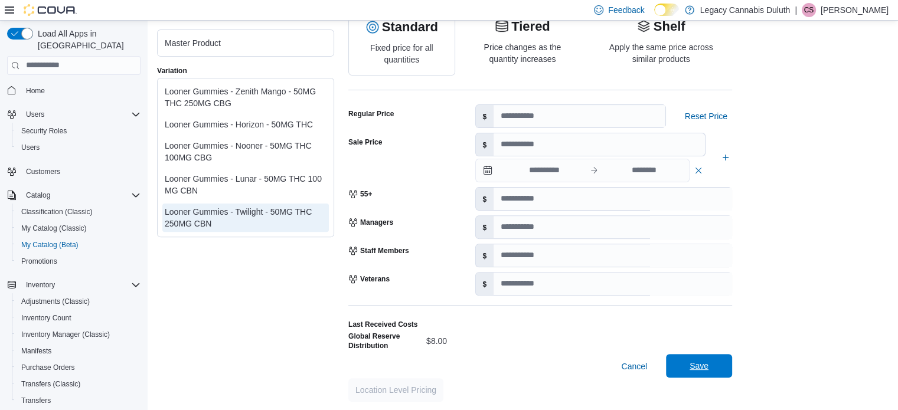
click at [694, 365] on span "Save" at bounding box center [698, 366] width 19 height 12
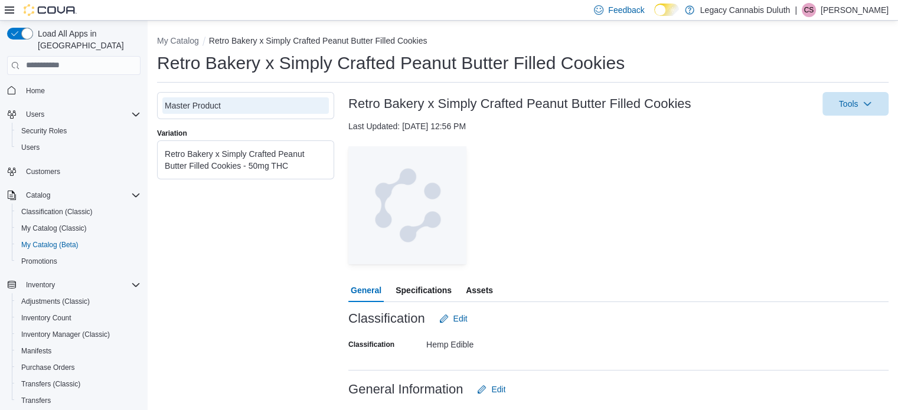
click at [250, 140] on ul "Retro Bakery x Simply Crafted Peanut Butter Filled Cookies - 50mg THC" at bounding box center [245, 159] width 177 height 39
click at [251, 156] on div "Retro Bakery x Simply Crafted Peanut Butter Filled Cookies - 50mg THC" at bounding box center [246, 160] width 162 height 24
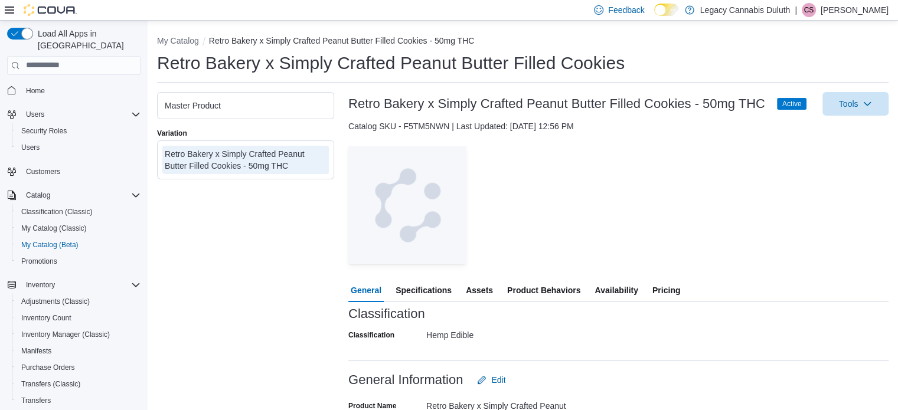
click at [668, 290] on span "Pricing" at bounding box center [666, 291] width 28 height 24
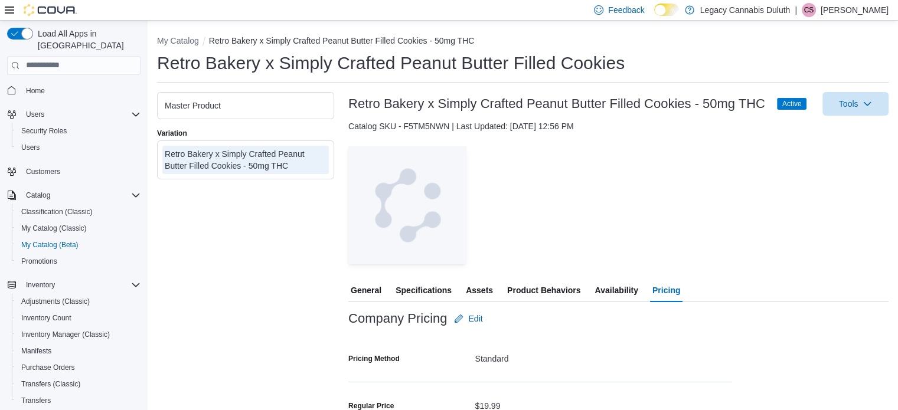
scroll to position [94, 0]
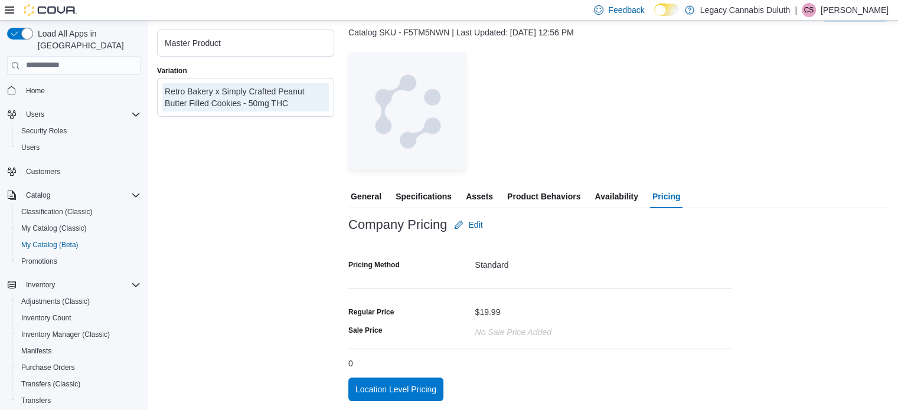
click at [574, 107] on div "— Click to open this image in fullscreen mode" at bounding box center [618, 112] width 540 height 118
